Goal: Task Accomplishment & Management: Manage account settings

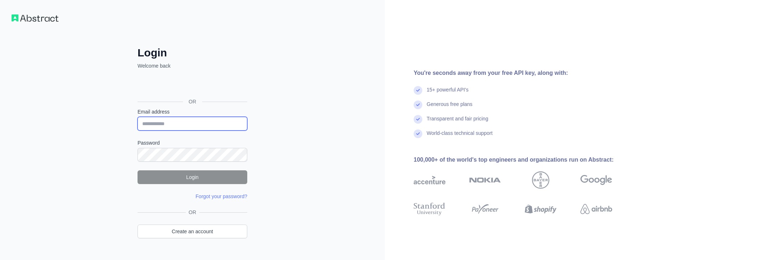
click at [194, 127] on input "Email address" at bounding box center [193, 124] width 110 height 14
type input "**********"
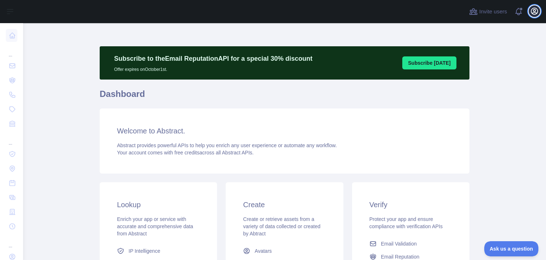
click at [534, 10] on icon "button" at bounding box center [534, 11] width 6 height 6
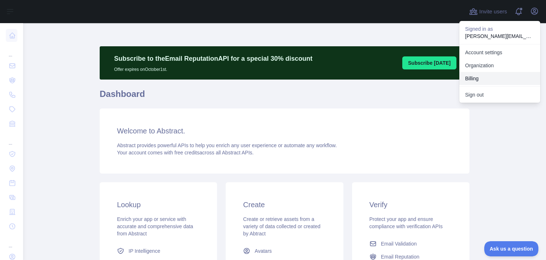
click at [472, 76] on button "Billing" at bounding box center [499, 78] width 81 height 13
